Goal: Find contact information: Find contact information

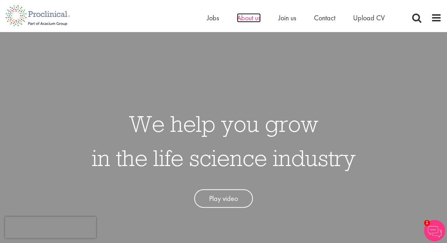
click at [245, 16] on span "About us" at bounding box center [249, 17] width 24 height 9
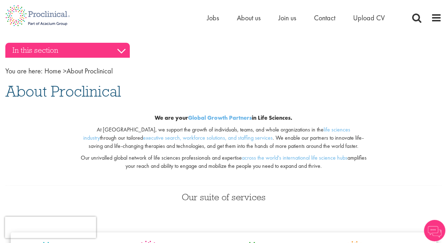
click at [120, 46] on h3 "In this section" at bounding box center [67, 50] width 125 height 15
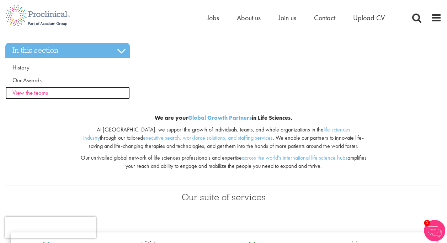
click at [41, 93] on span "View the teams" at bounding box center [30, 93] width 36 height 8
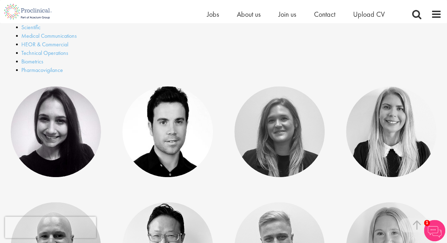
scroll to position [304, 0]
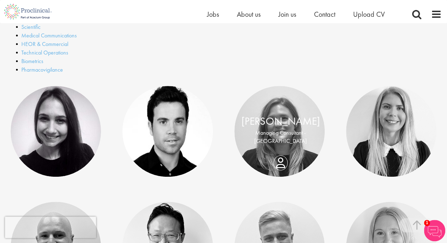
click at [280, 149] on div "Kate Dorsey Managing Consultant - Europe" at bounding box center [281, 131] width 93 height 35
click at [282, 149] on div "Kate Dorsey Managing Consultant - Europe" at bounding box center [281, 131] width 93 height 35
click at [280, 137] on p "Managing Consultant - Europe" at bounding box center [281, 137] width 79 height 16
click at [279, 149] on div "Kate Dorsey Managing Consultant - Europe" at bounding box center [281, 131] width 93 height 35
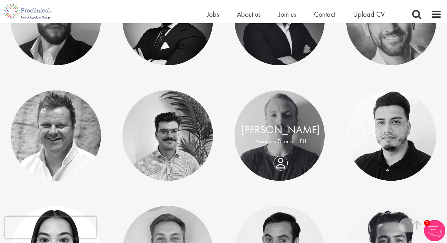
scroll to position [647, 0]
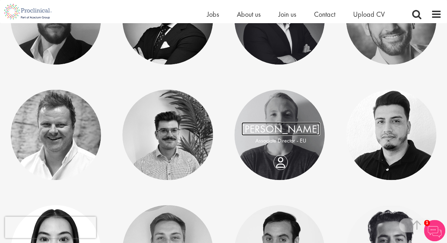
click at [278, 127] on link "[PERSON_NAME]" at bounding box center [281, 129] width 79 height 14
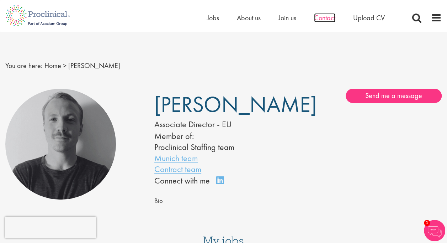
click at [324, 18] on span "Contact" at bounding box center [324, 17] width 21 height 9
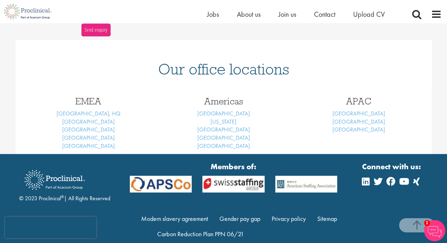
scroll to position [288, 0]
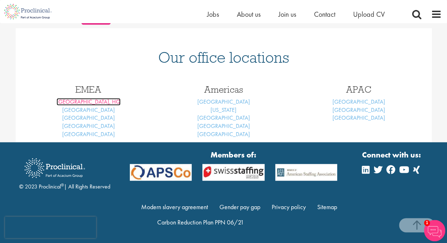
click at [98, 100] on link "[GEOGRAPHIC_DATA], HQ" at bounding box center [89, 101] width 64 height 7
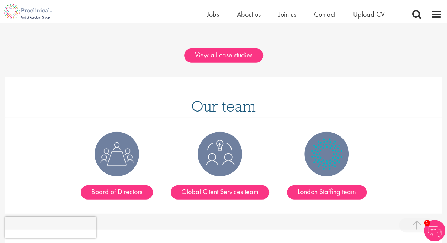
scroll to position [831, 0]
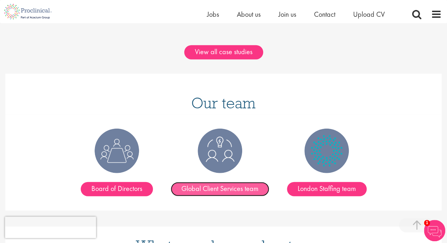
click at [223, 182] on link "Global Client Services team" at bounding box center [220, 189] width 99 height 14
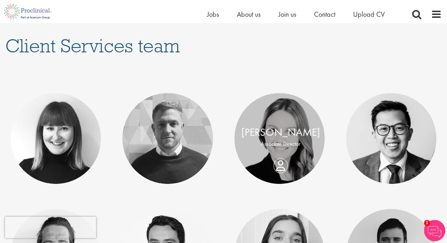
scroll to position [91, 0]
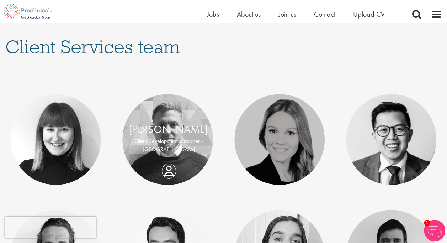
drag, startPoint x: 261, startPoint y: 62, endPoint x: 168, endPoint y: 144, distance: 124.1
click at [168, 144] on p "Client Development Manager - Europe" at bounding box center [169, 145] width 79 height 16
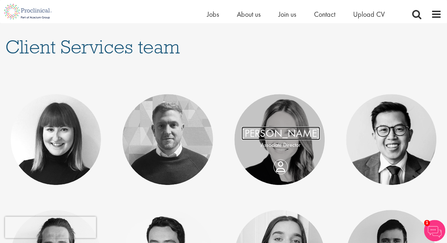
click at [264, 136] on link "Lisa Gobel" at bounding box center [281, 134] width 79 height 14
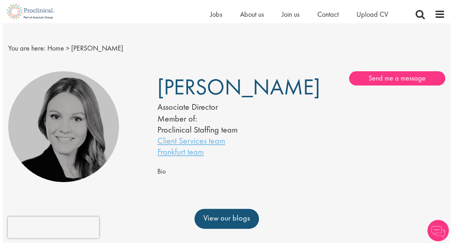
scroll to position [7, 0]
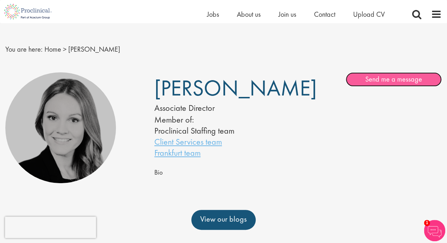
click at [385, 79] on link "Send me a message" at bounding box center [394, 79] width 96 height 14
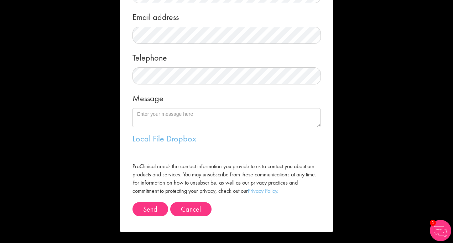
scroll to position [103, 0]
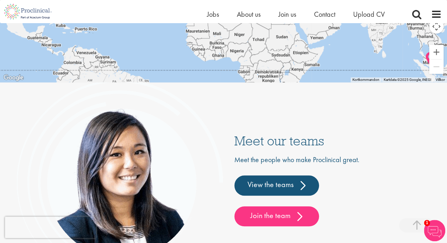
scroll to position [1607, 0]
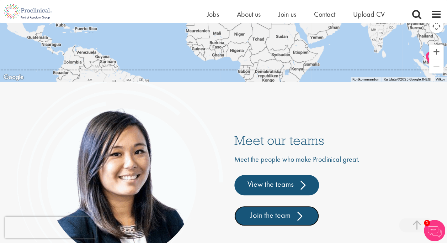
click at [266, 224] on link "Join the team" at bounding box center [277, 216] width 85 height 20
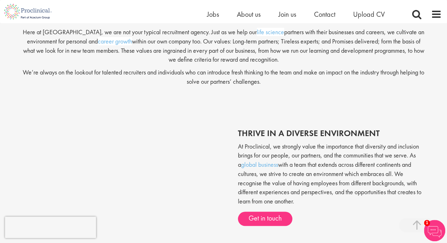
scroll to position [158, 0]
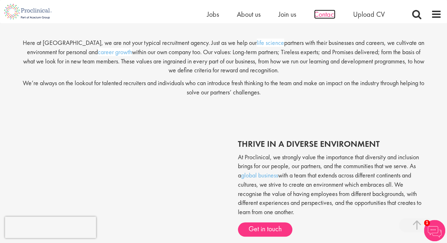
click at [328, 16] on span "Contact" at bounding box center [324, 14] width 21 height 9
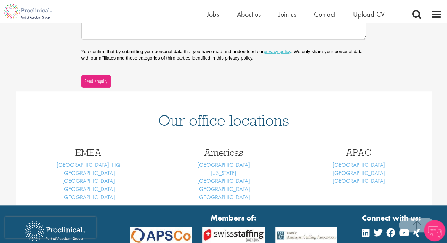
scroll to position [288, 0]
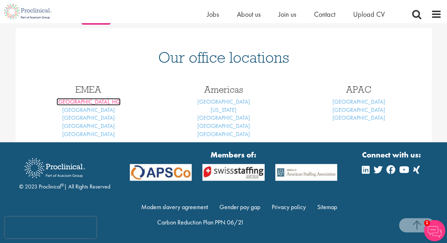
click at [89, 102] on link "London, HQ" at bounding box center [89, 101] width 64 height 7
